Goal: Find specific page/section: Find specific page/section

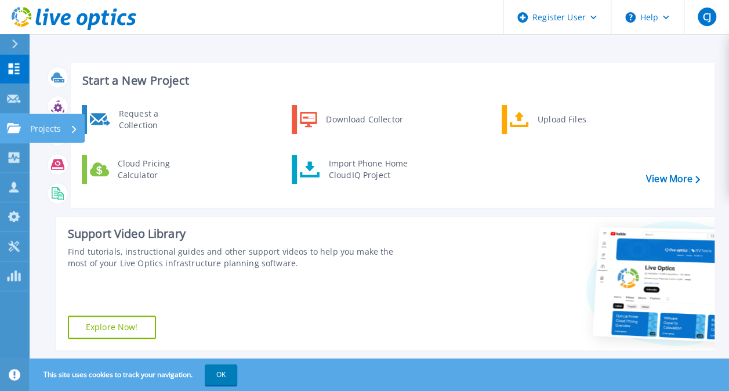
click at [13, 129] on icon at bounding box center [14, 128] width 14 height 10
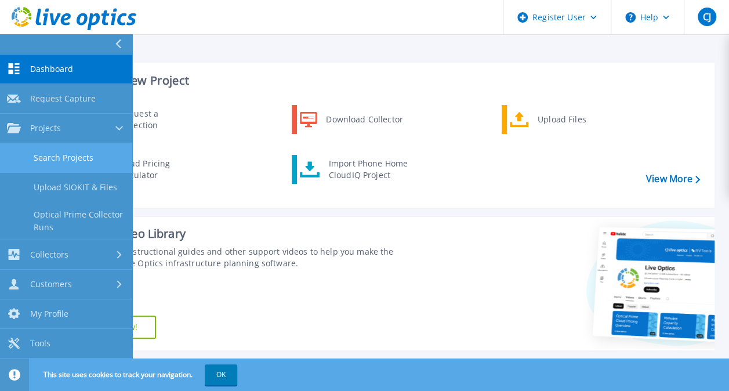
click at [60, 155] on link "Search Projects" at bounding box center [66, 158] width 132 height 30
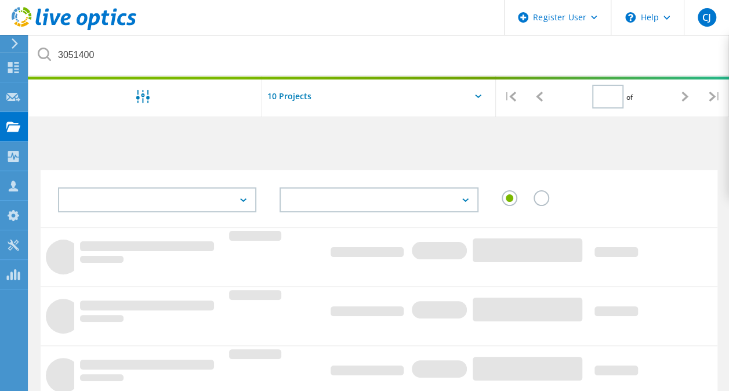
type input "1"
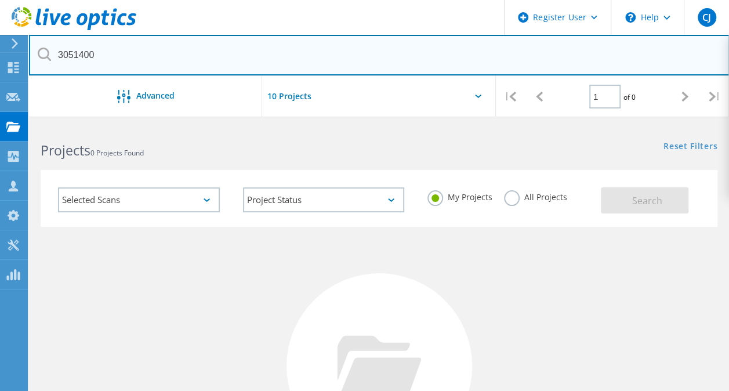
drag, startPoint x: 138, startPoint y: 66, endPoint x: 50, endPoint y: 60, distance: 87.8
click at [50, 60] on div "3051400" at bounding box center [379, 55] width 700 height 41
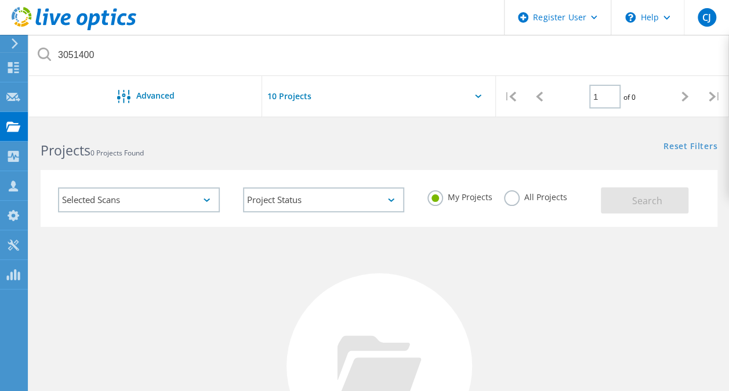
click at [516, 201] on label "All Projects" at bounding box center [535, 195] width 63 height 11
click at [0, 0] on input "All Projects" at bounding box center [0, 0] width 0 height 0
click at [649, 201] on span "Search" at bounding box center [647, 200] width 30 height 13
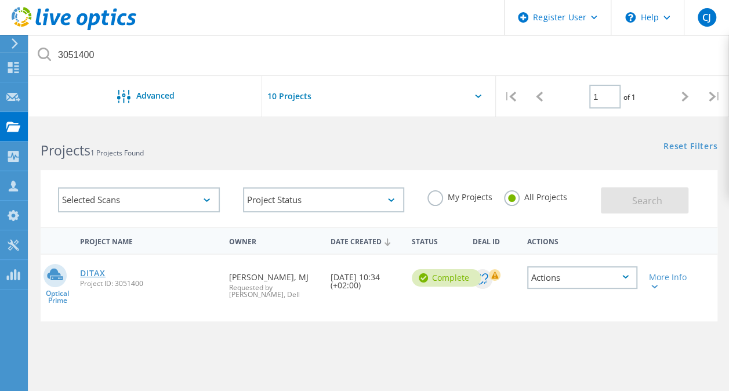
click at [100, 273] on link "DITAX" at bounding box center [93, 273] width 26 height 8
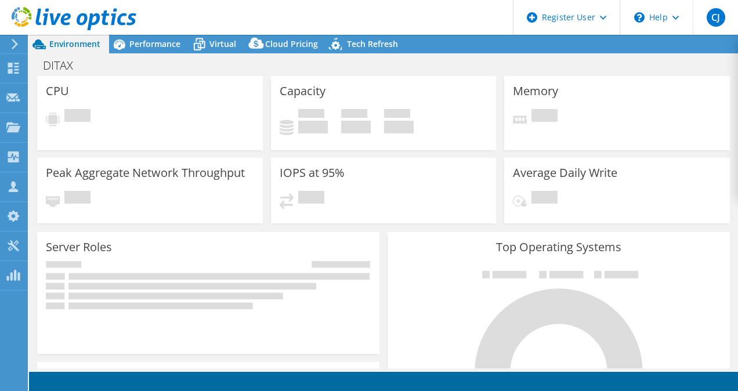
select select "USD"
select select "EULondon"
select select "EUR"
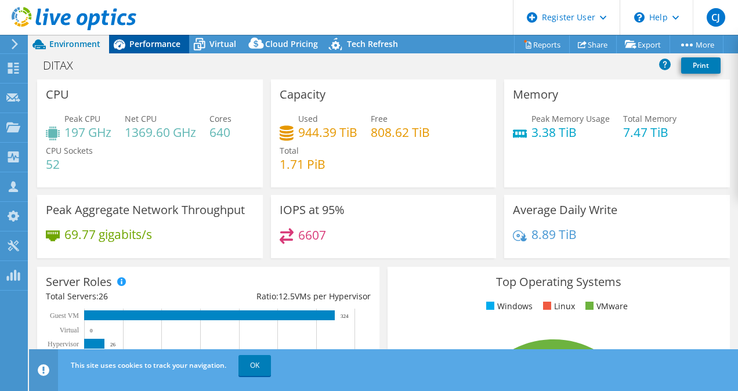
click at [139, 43] on span "Performance" at bounding box center [154, 43] width 51 height 11
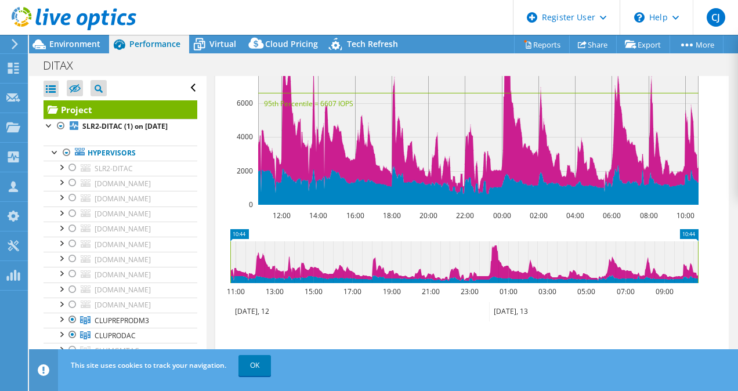
scroll to position [522, 0]
